Goal: Information Seeking & Learning: Find specific fact

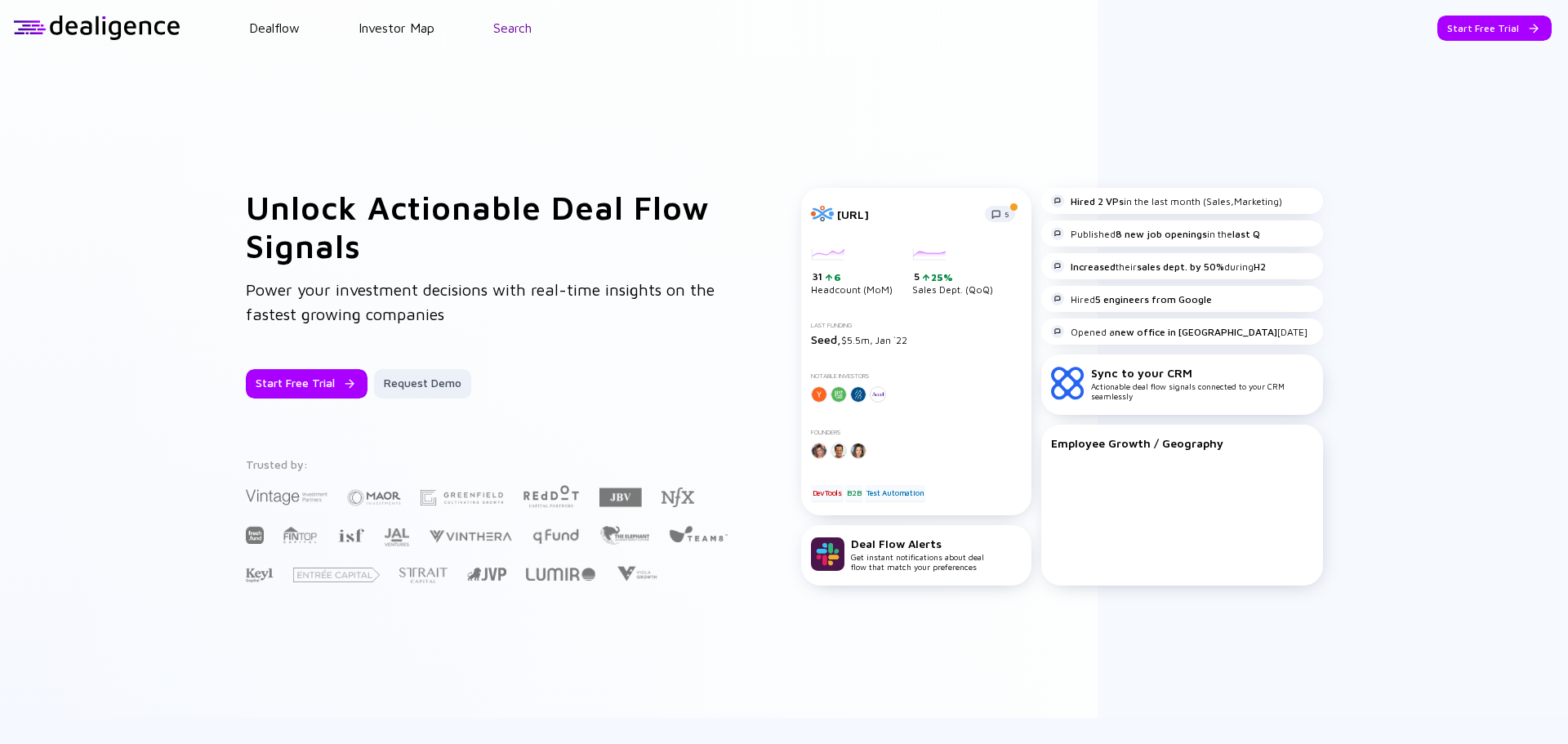
click at [506, 25] on link "Search" at bounding box center [512, 28] width 38 height 15
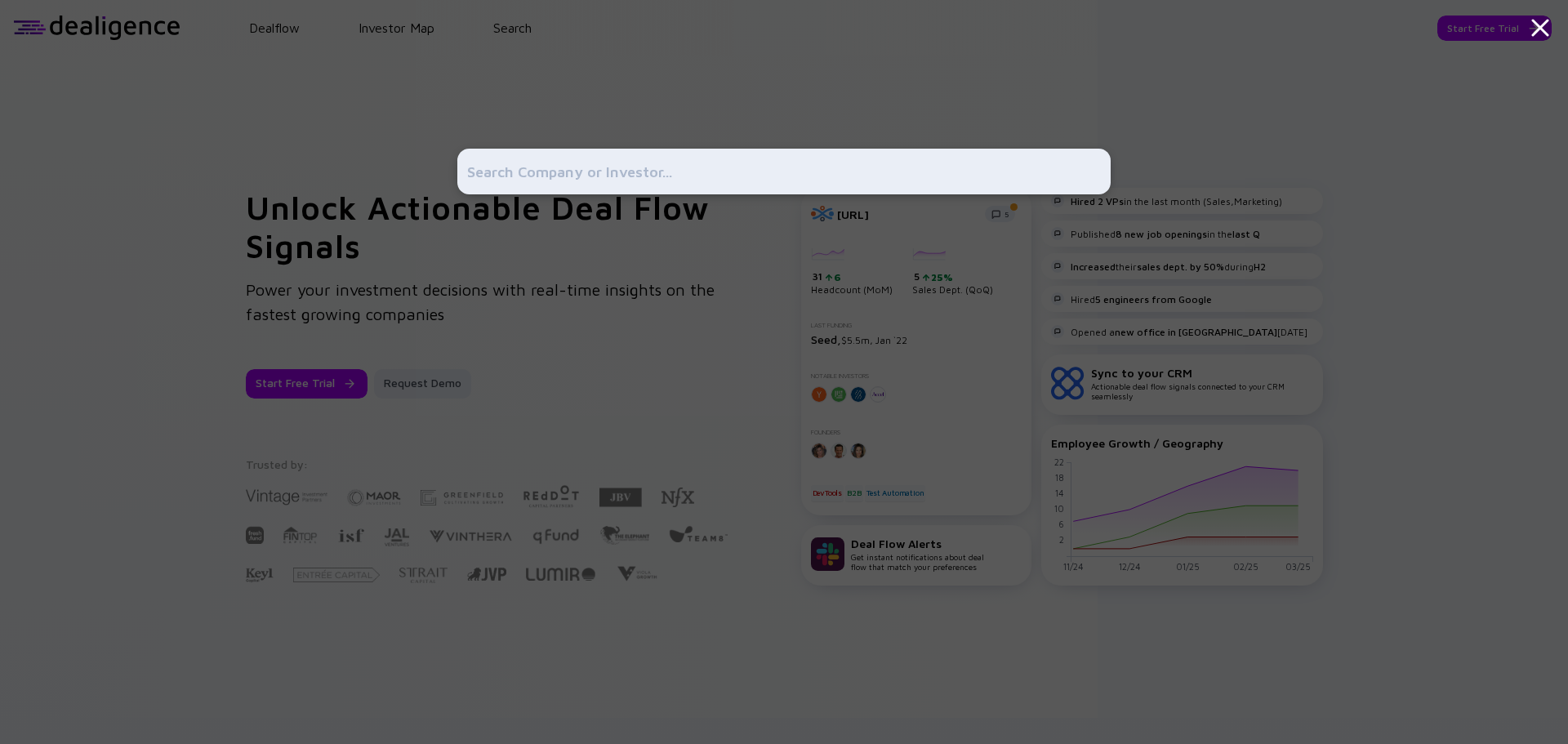
click at [560, 157] on input "text" at bounding box center [784, 171] width 634 height 29
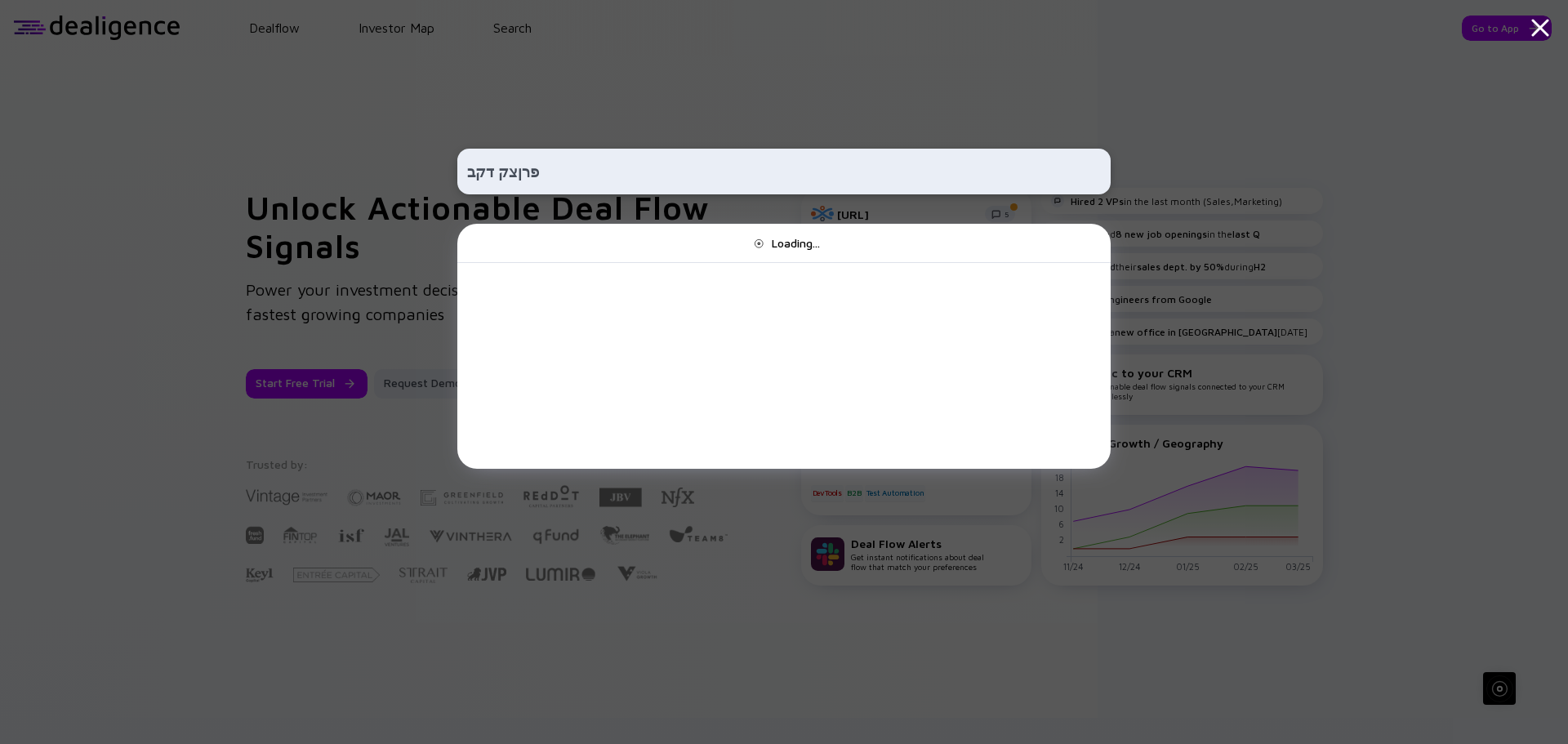
click at [529, 157] on input "פרןצק דקב" at bounding box center [784, 171] width 634 height 29
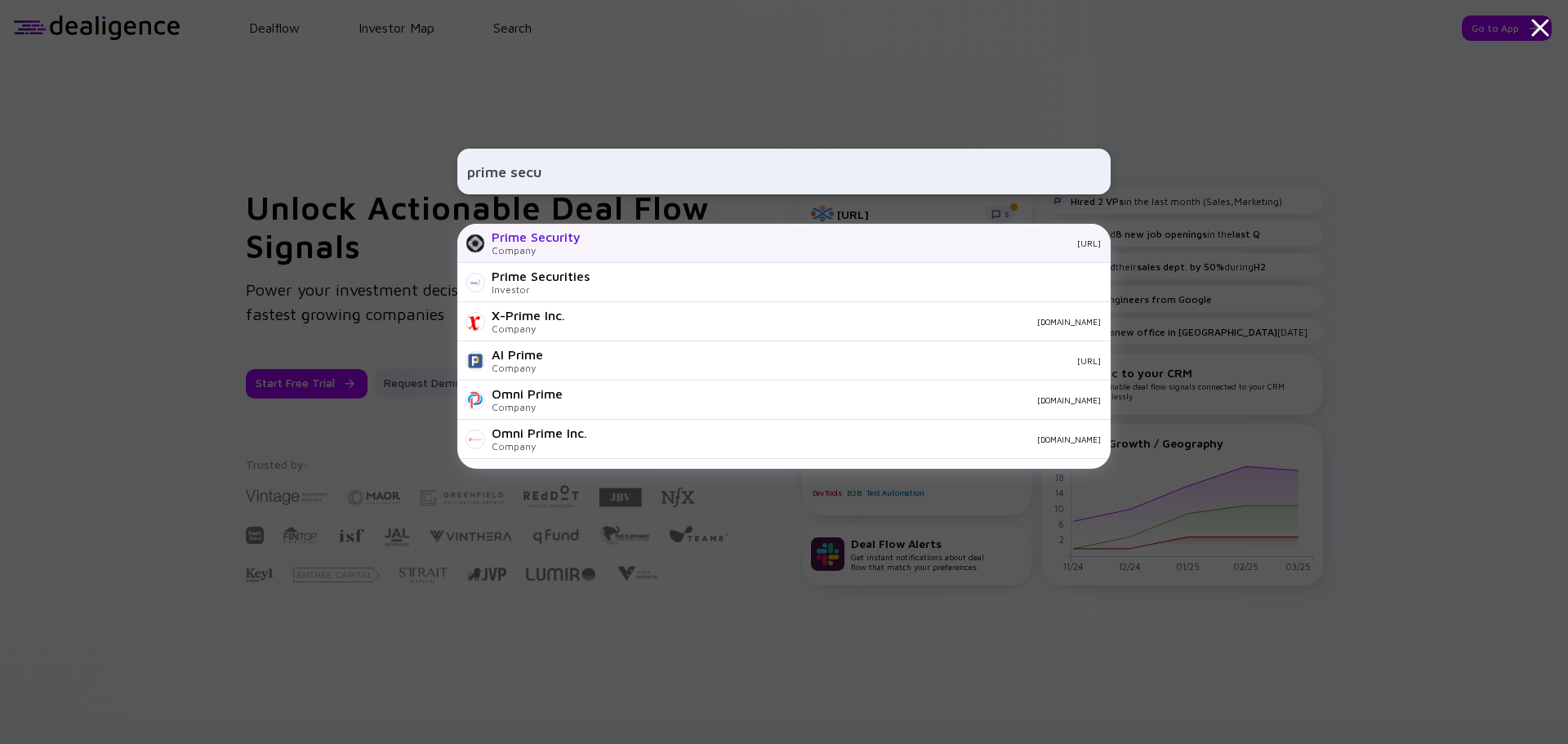
type input "prime secu"
click at [582, 234] on div "Prime Security Company [URL]" at bounding box center [784, 243] width 653 height 39
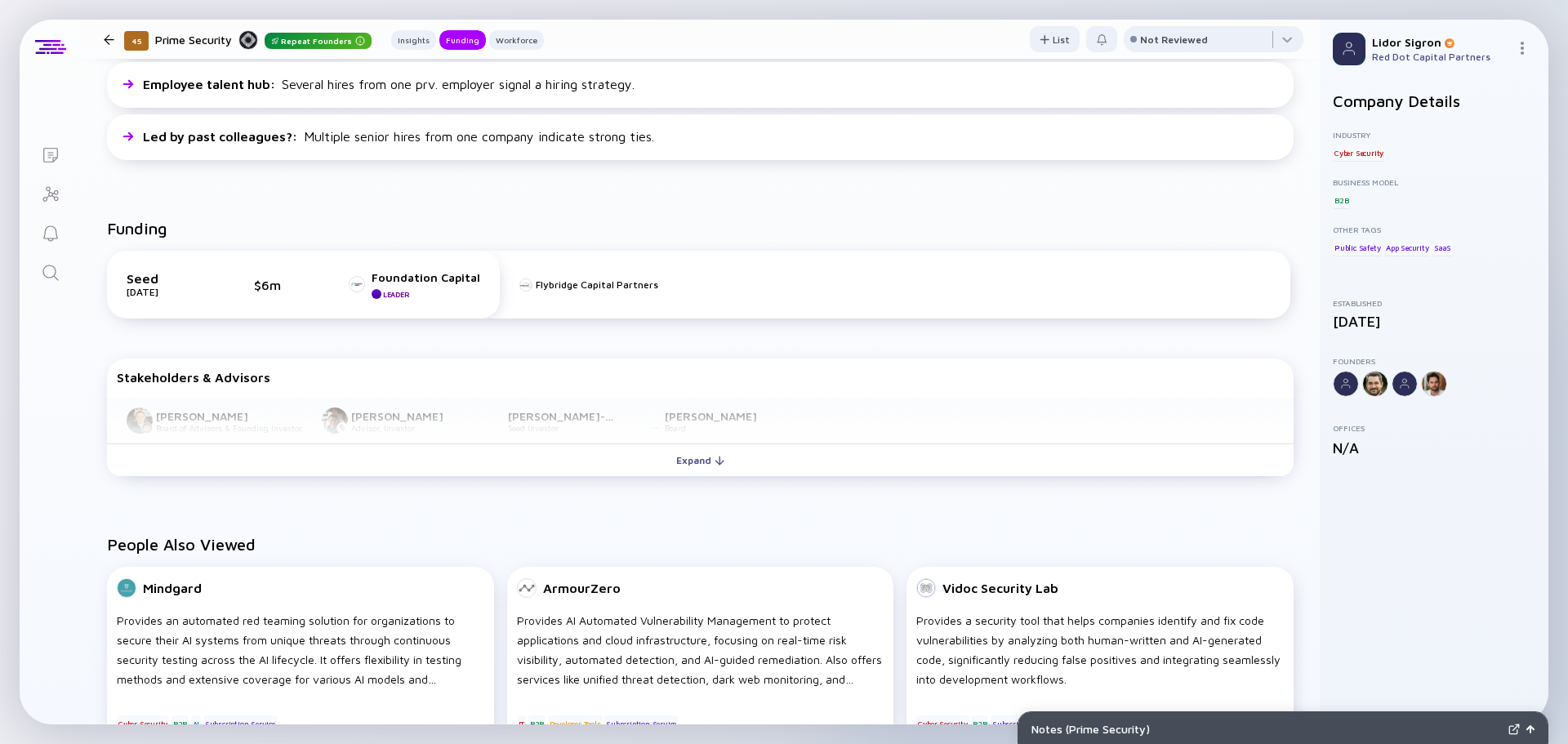
scroll to position [572, 0]
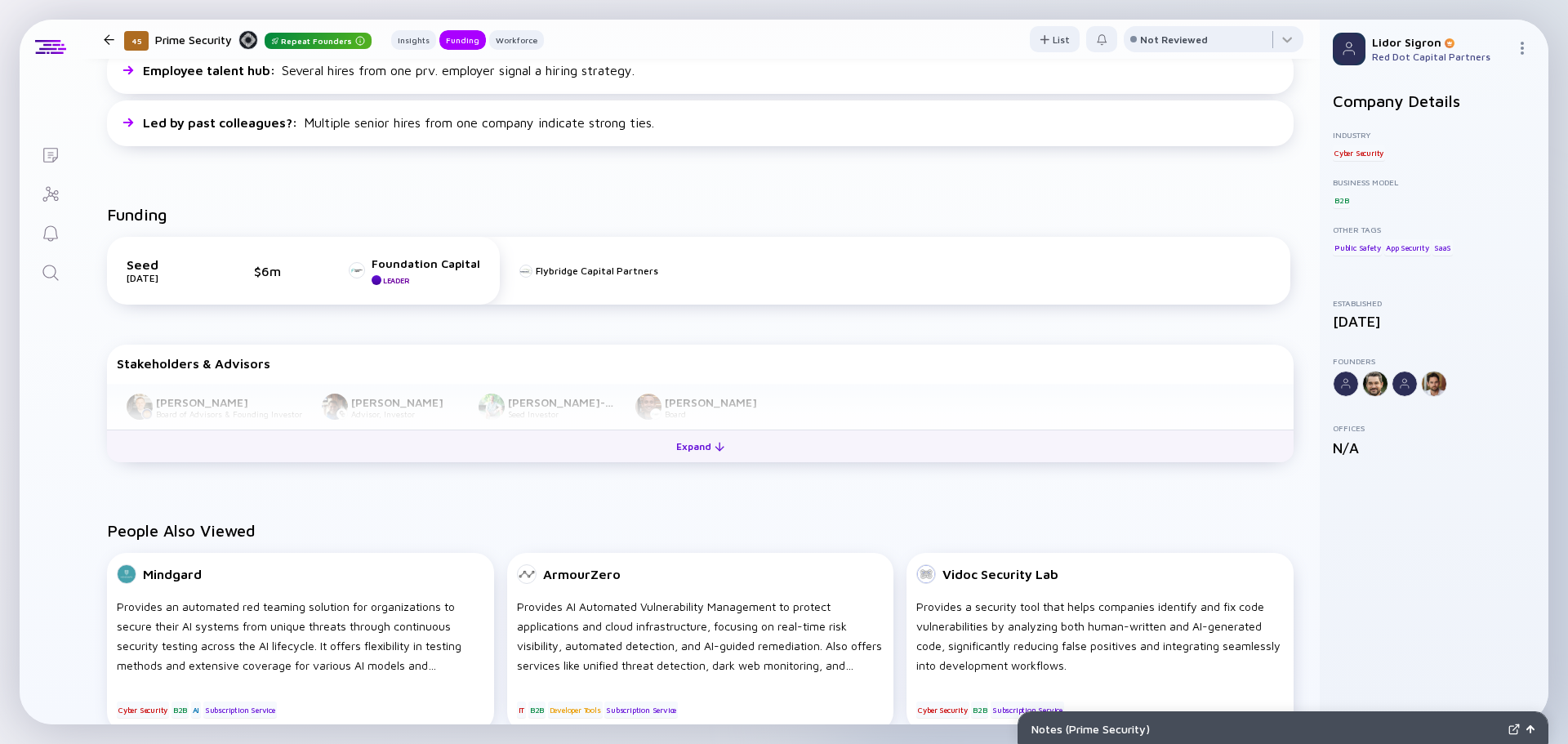
click at [457, 441] on button "Expand" at bounding box center [700, 445] width 1186 height 32
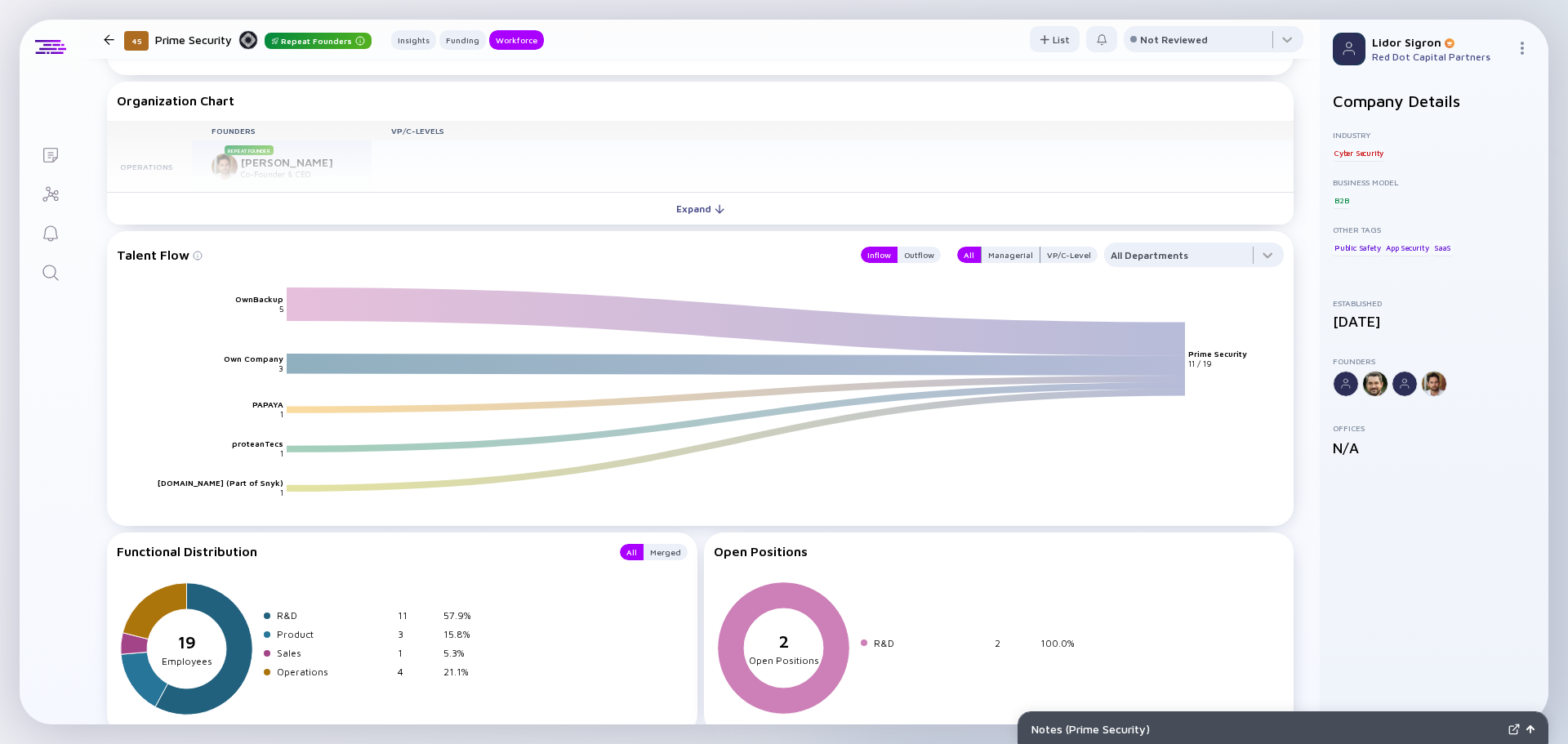
scroll to position [1546, 0]
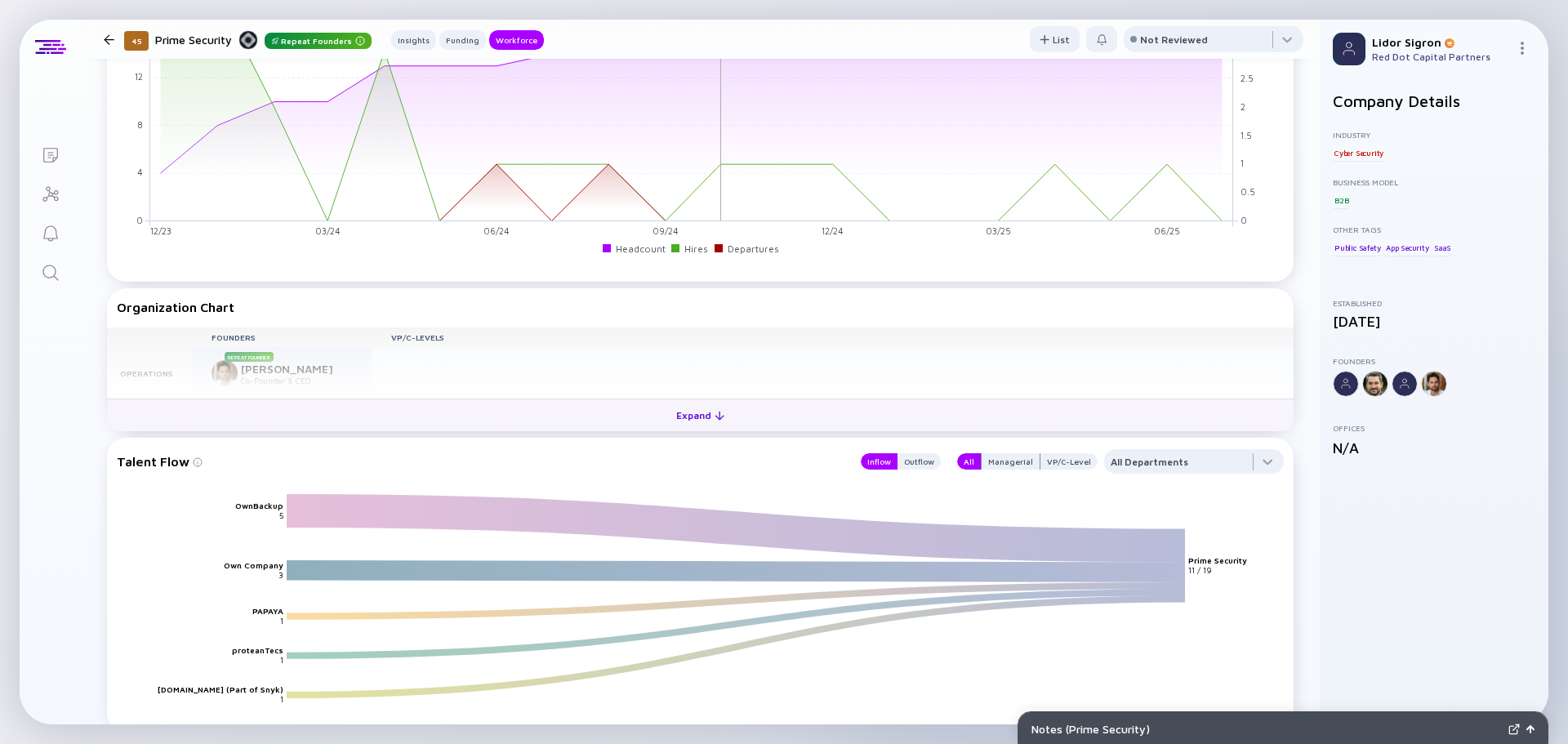
click at [367, 405] on button "Expand" at bounding box center [700, 414] width 1186 height 32
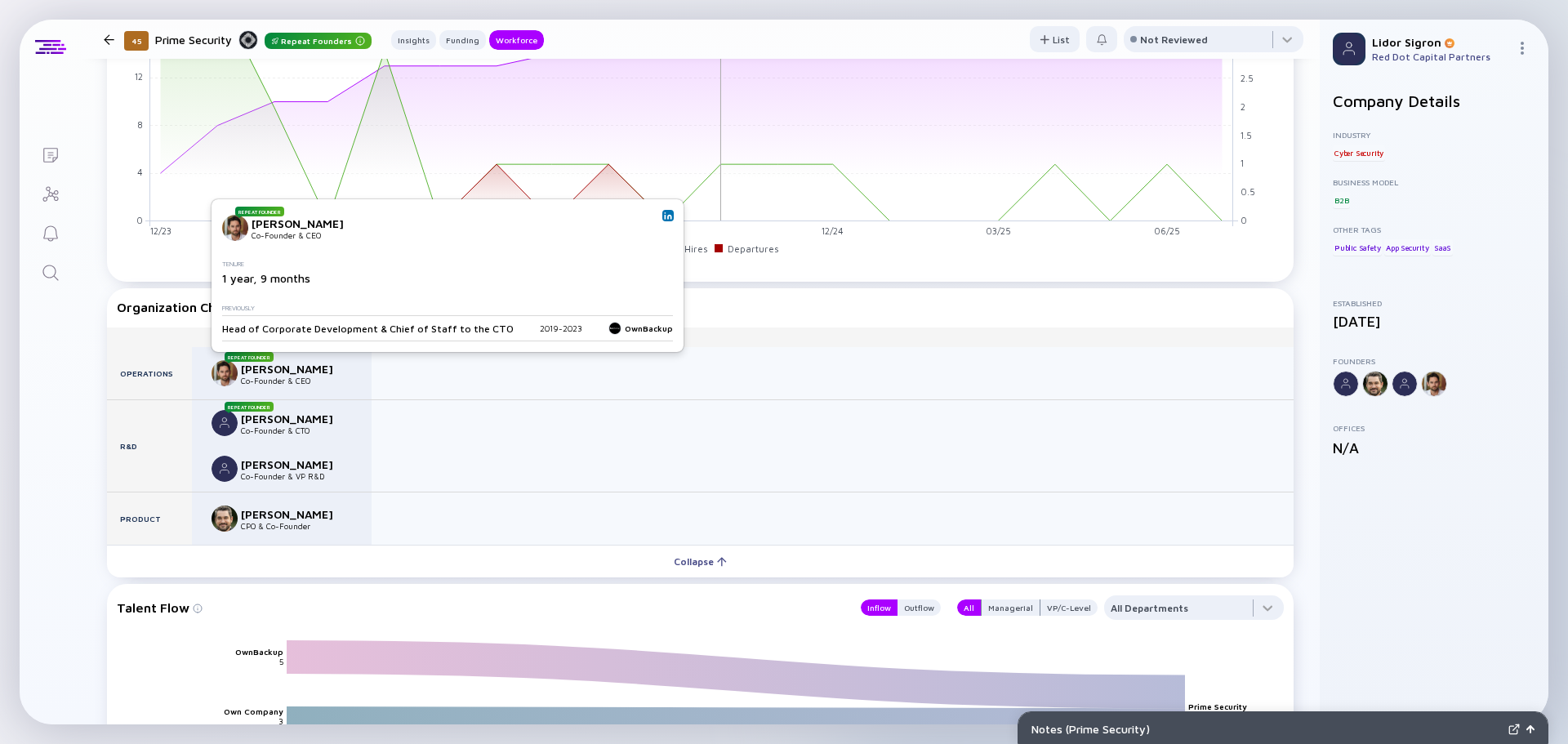
click at [664, 215] on img at bounding box center [668, 216] width 8 height 8
